Goal: Check status: Check status

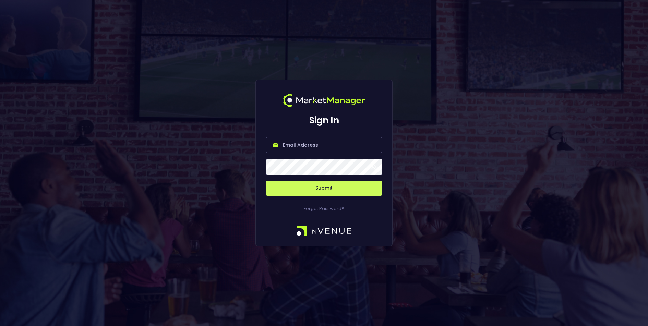
type input "[PERSON_NAME][EMAIL_ADDRESS][DOMAIN_NAME]"
click at [346, 188] on button "Submit" at bounding box center [324, 188] width 116 height 15
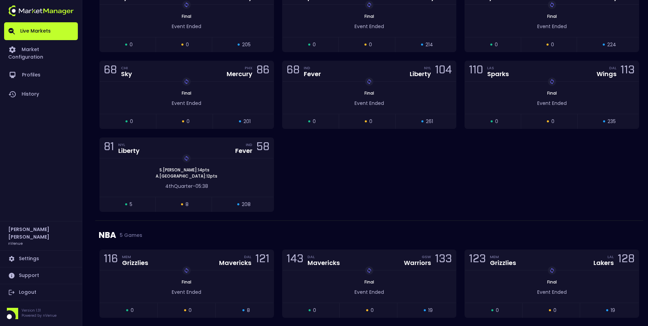
scroll to position [629, 0]
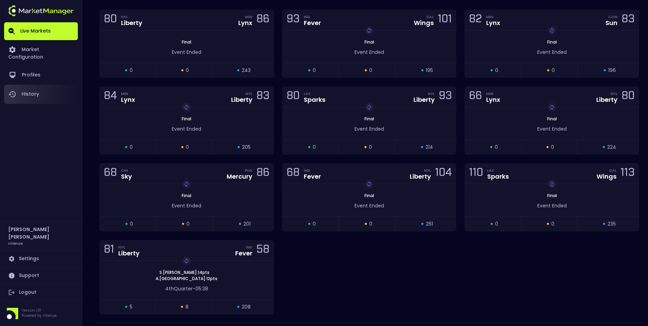
click at [26, 90] on link "History" at bounding box center [41, 94] width 74 height 19
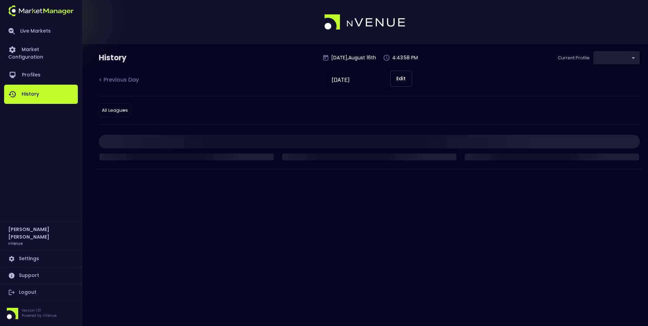
type input "0a763355-b225-40e6-8c79-2dda4ec7b2cf"
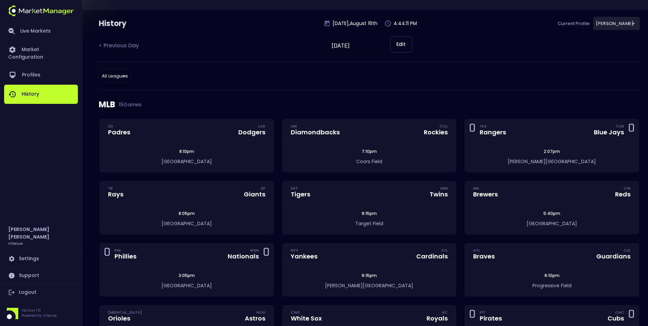
scroll to position [35, 0]
click at [366, 43] on input "[DATE]" at bounding box center [358, 44] width 63 height 19
click at [401, 44] on button "Edit" at bounding box center [401, 43] width 22 height 16
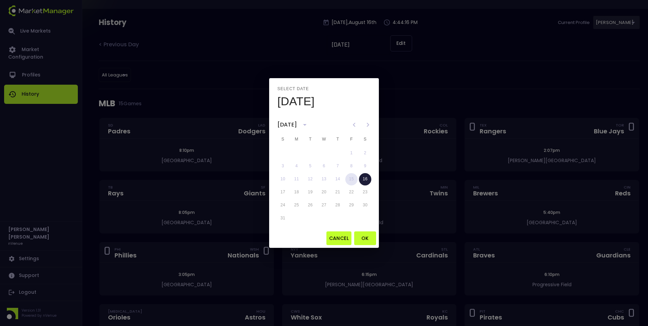
click at [351, 180] on button "15" at bounding box center [351, 179] width 12 height 12
type input "[DATE]"
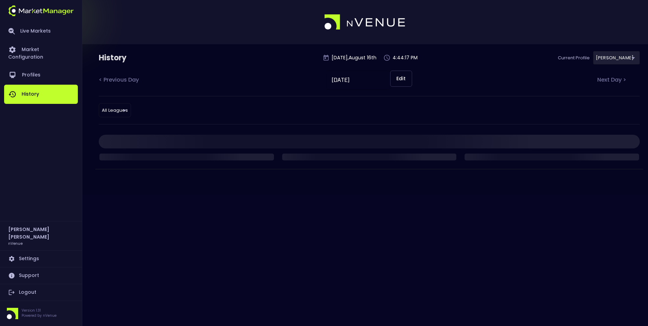
click at [459, 73] on div "< Previous Day [DATE] ​ Edit Next Day >" at bounding box center [369, 83] width 541 height 25
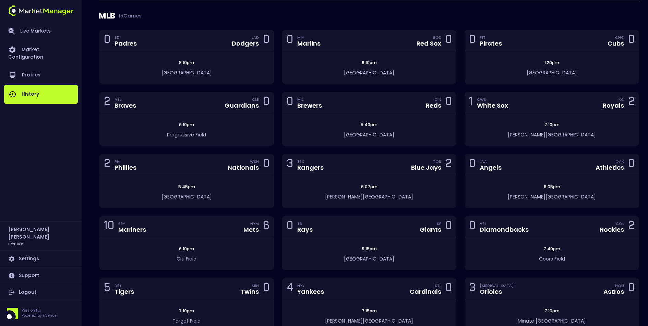
scroll to position [126, 0]
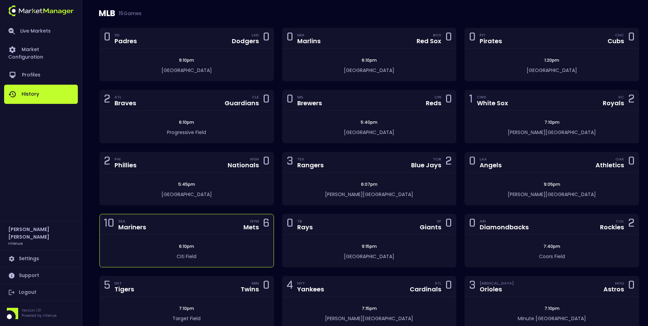
click at [221, 224] on div "10 SEA Mariners NYM Mets 6" at bounding box center [187, 224] width 174 height 21
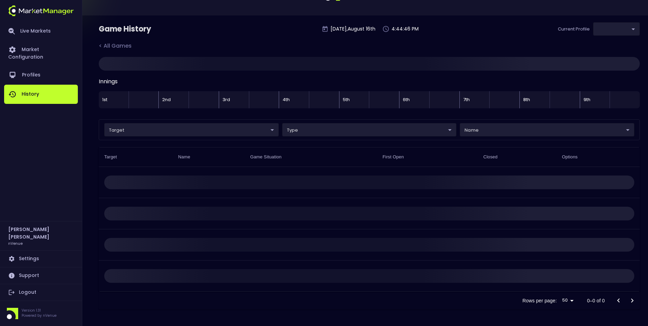
scroll to position [3, 0]
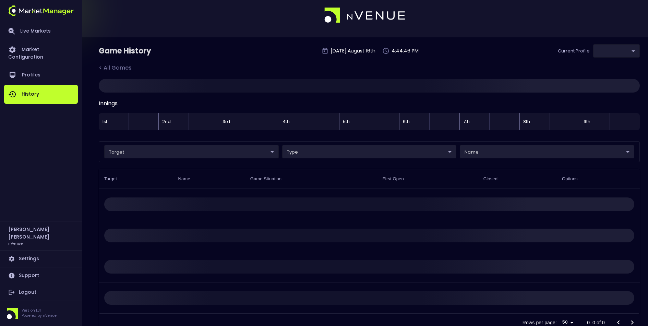
type input "0a763355-b225-40e6-8c79-2dda4ec7b2cf"
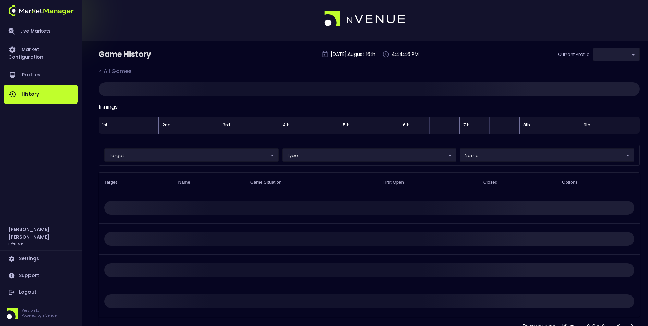
scroll to position [0, 0]
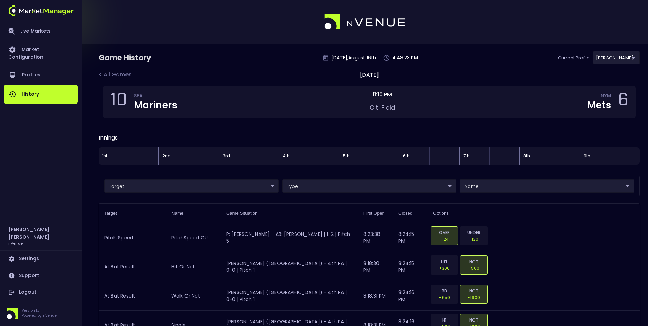
click at [371, 76] on div "[DATE]" at bounding box center [369, 75] width 19 height 8
click at [373, 70] on div "Game History [DATE] 4:48:25 PM Current Profile [PERSON_NAME] 0a763355-b225-40e6…" at bounding box center [369, 61] width 541 height 20
click at [340, 61] on div "Game History [DATE] 4:48:26 PM Current Profile [PERSON_NAME] 0a763355-b225-40e6…" at bounding box center [369, 61] width 541 height 20
drag, startPoint x: 342, startPoint y: 74, endPoint x: 366, endPoint y: 82, distance: 25.4
click at [360, 74] on div "[DATE]" at bounding box center [369, 75] width 19 height 8
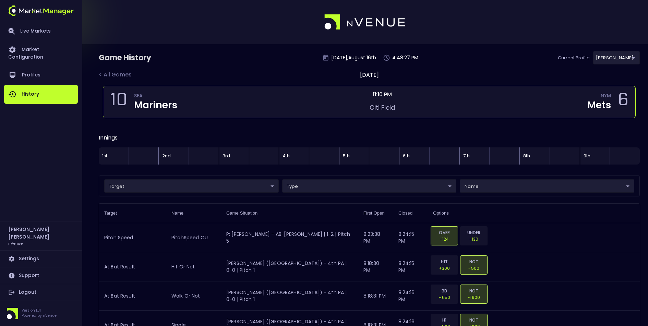
click at [381, 93] on span "11:10 PM" at bounding box center [382, 95] width 23 height 8
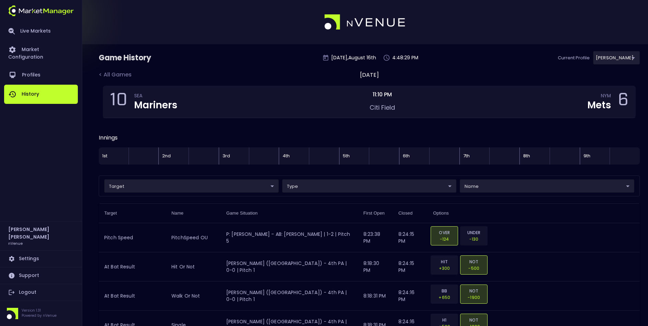
click at [29, 87] on link "History" at bounding box center [41, 94] width 74 height 19
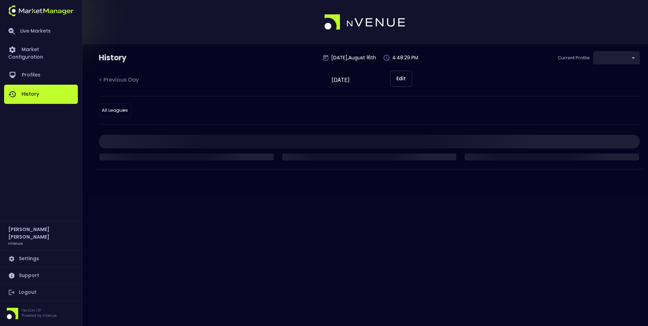
type input "0a763355-b225-40e6-8c79-2dda4ec7b2cf"
click at [370, 83] on input "[DATE]" at bounding box center [358, 80] width 63 height 19
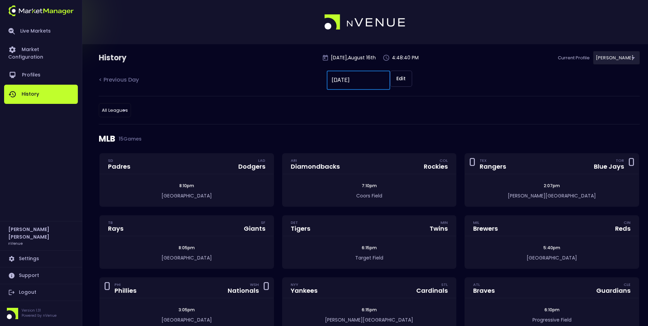
click at [377, 80] on input "[DATE]" at bounding box center [358, 80] width 63 height 19
click at [377, 107] on div "All Leagues all leagues ​" at bounding box center [369, 110] width 541 height 28
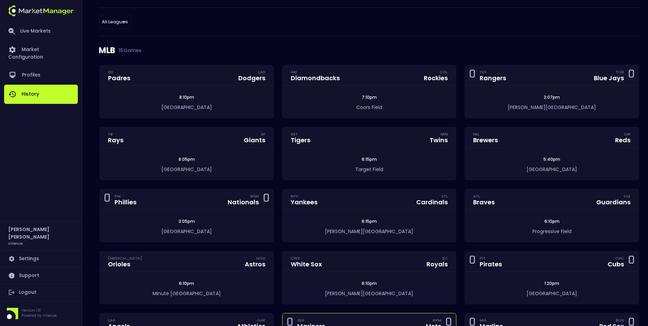
scroll to position [24, 0]
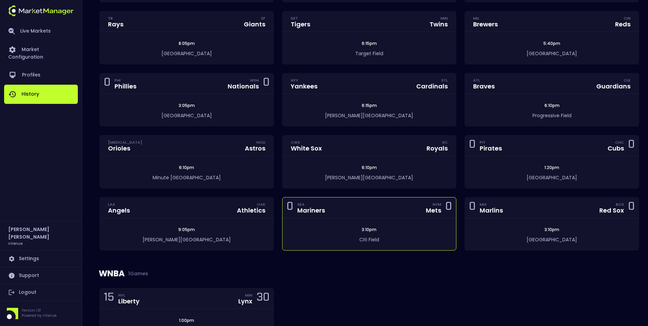
click at [407, 213] on div "0 SEA Mariners NYM Mets 0" at bounding box center [370, 208] width 174 height 21
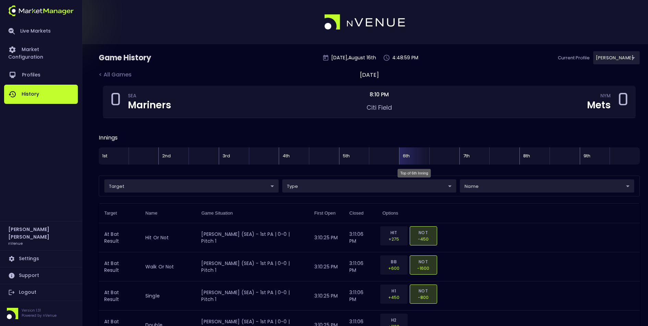
click at [407, 157] on div "6th" at bounding box center [414, 156] width 30 height 17
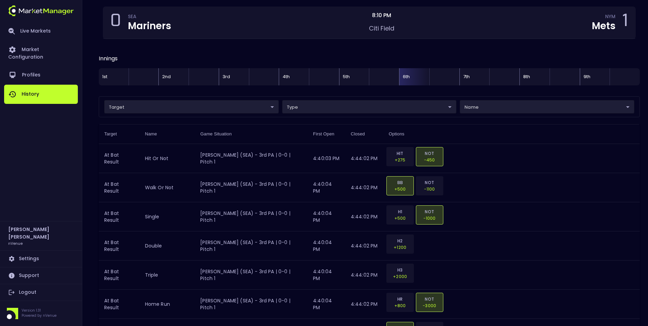
scroll to position [67, 0]
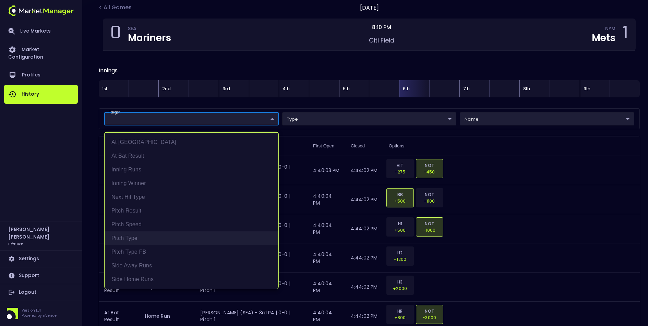
click at [147, 250] on li "Pitch Type FB" at bounding box center [192, 252] width 174 height 14
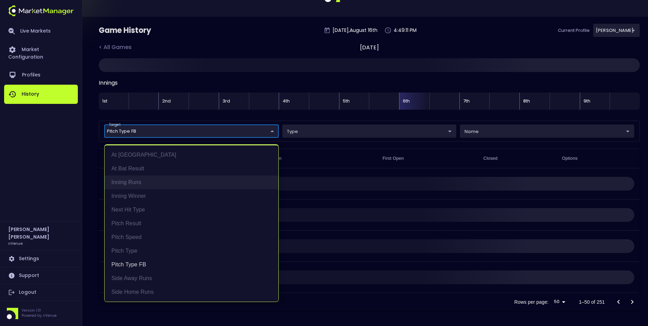
scroll to position [24, 0]
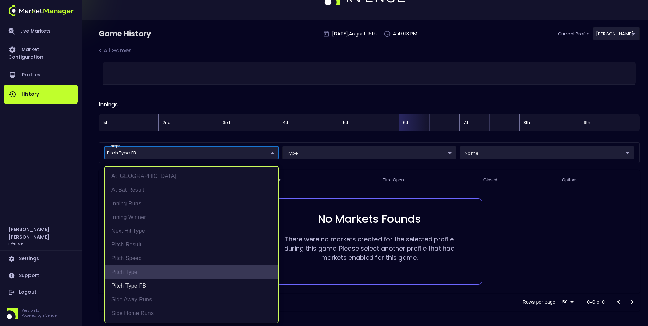
click at [167, 271] on li "Pitch Type" at bounding box center [192, 273] width 174 height 14
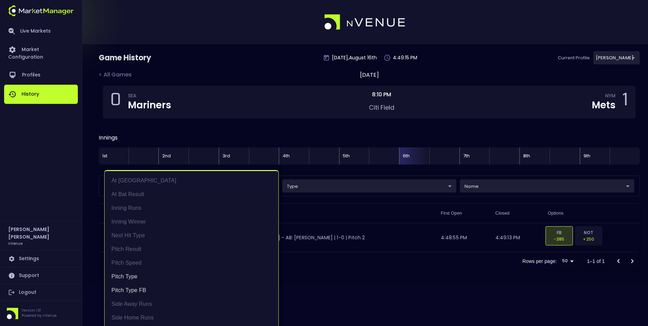
scroll to position [1, 0]
click at [378, 213] on div at bounding box center [324, 163] width 648 height 326
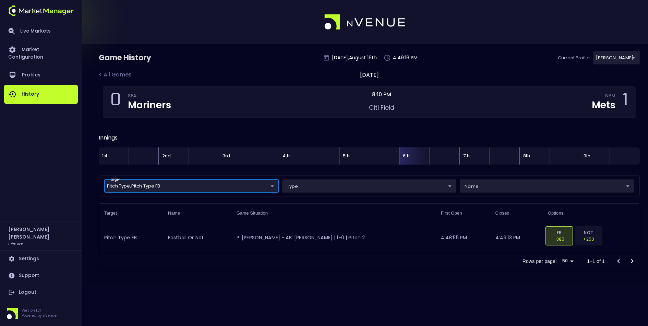
scroll to position [0, 0]
click at [272, 186] on body "Live Markets Market Configuration Profiles History [PERSON_NAME] nVenue Setting…" at bounding box center [324, 163] width 648 height 326
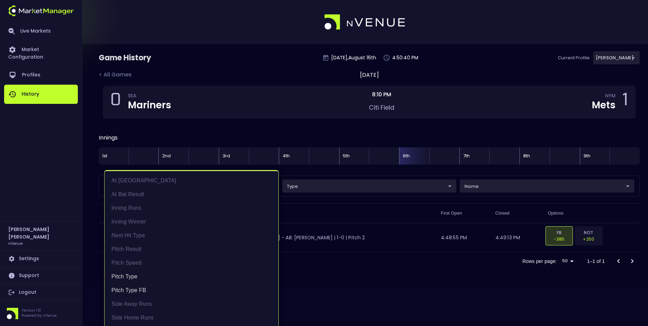
scroll to position [0, 0]
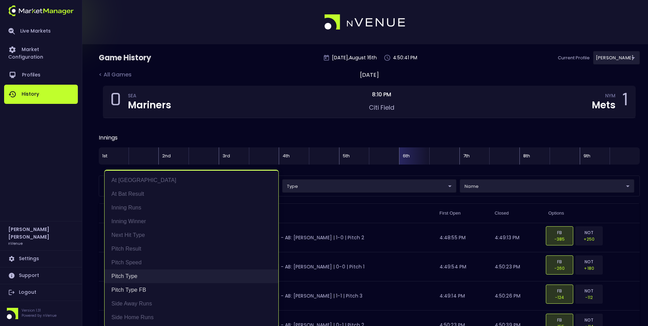
click at [133, 277] on li "Pitch Type" at bounding box center [192, 277] width 174 height 14
type input "Pitch Type FB"
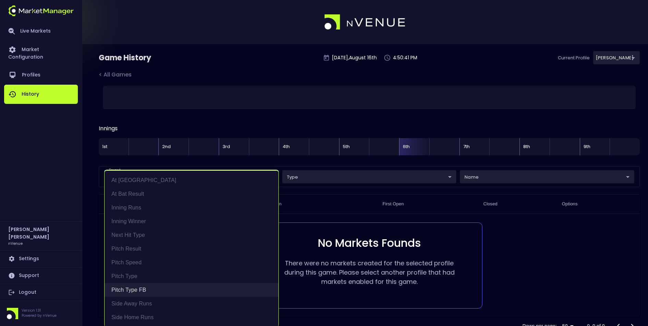
drag, startPoint x: 141, startPoint y: 290, endPoint x: 148, endPoint y: 286, distance: 7.5
click at [141, 290] on li "Pitch Type FB" at bounding box center [192, 290] width 174 height 14
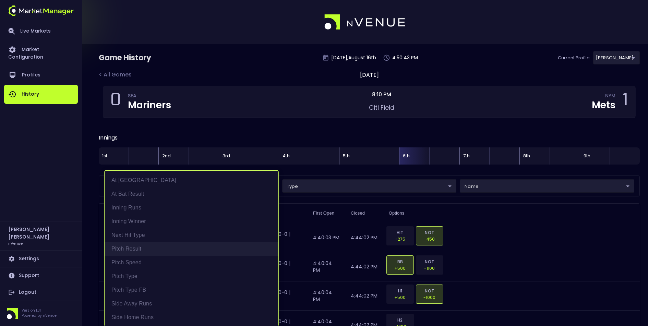
click at [152, 252] on li "Pitch Result" at bounding box center [192, 249] width 174 height 14
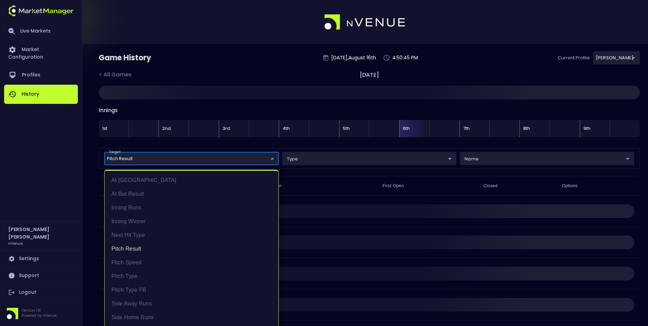
click at [292, 103] on div at bounding box center [324, 163] width 648 height 326
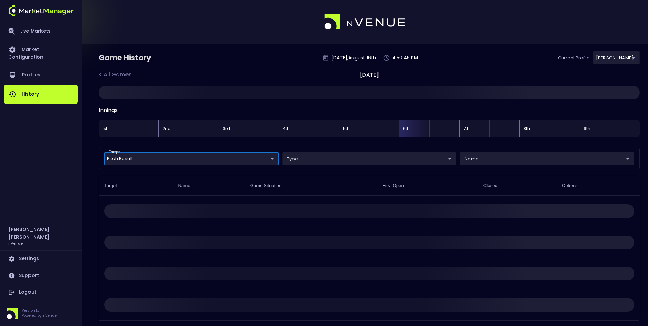
scroll to position [0, 0]
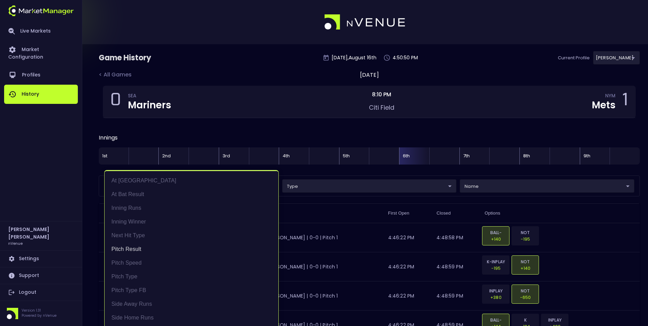
click at [270, 186] on li "At [GEOGRAPHIC_DATA]" at bounding box center [192, 181] width 174 height 14
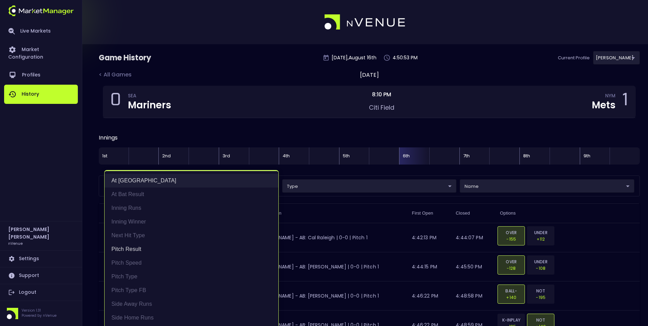
click at [134, 179] on li "At [GEOGRAPHIC_DATA]" at bounding box center [192, 181] width 174 height 14
type input "Pitch Result"
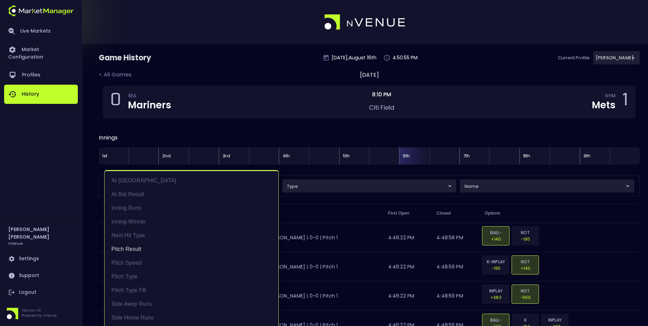
scroll to position [1, 0]
click at [535, 186] on div at bounding box center [324, 163] width 648 height 326
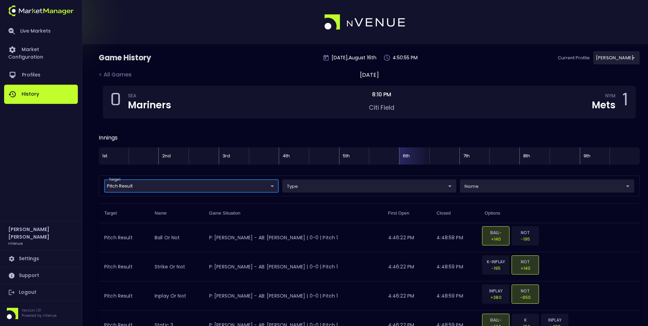
scroll to position [0, 0]
click at [532, 193] on div "target Pitch Result Pitch Result ​ type ​ ​ name ​ ​" at bounding box center [369, 186] width 541 height 21
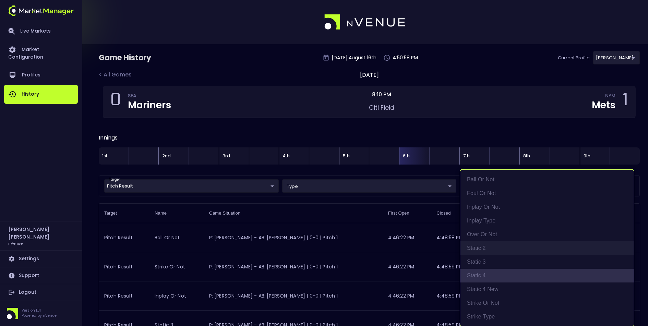
drag, startPoint x: 483, startPoint y: 274, endPoint x: 481, endPoint y: 251, distance: 23.0
click at [483, 274] on li "static 4" at bounding box center [547, 276] width 174 height 14
type input "static 4"
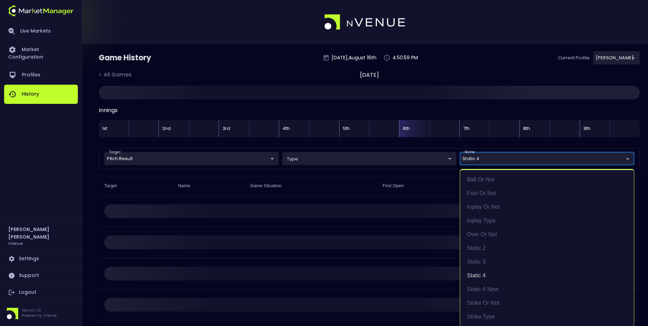
click at [454, 109] on div at bounding box center [324, 163] width 648 height 326
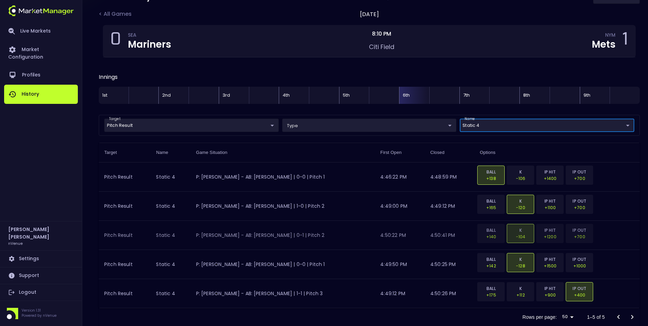
scroll to position [75, 0]
